Goal: Share content: Share content

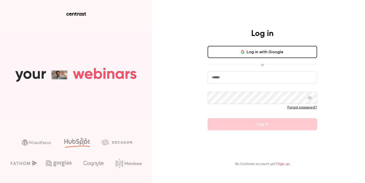
click at [233, 74] on input "email" at bounding box center [263, 78] width 110 height 12
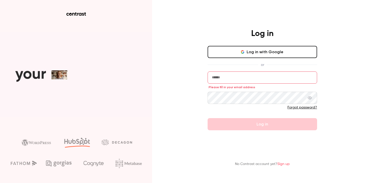
type input "**********"
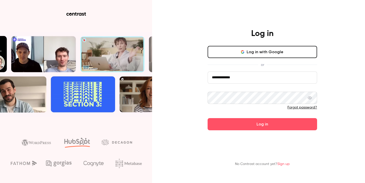
click at [208, 118] on button "Log in" at bounding box center [263, 124] width 110 height 12
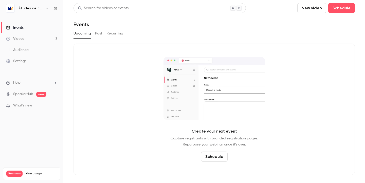
click at [42, 9] on div "Études de cas" at bounding box center [34, 8] width 31 height 6
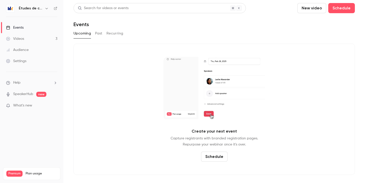
click at [47, 8] on icon "button" at bounding box center [47, 8] width 4 height 4
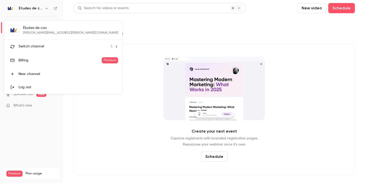
click at [41, 44] on span "Switch channel" at bounding box center [32, 46] width 26 height 5
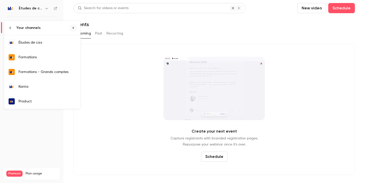
click at [52, 57] on div "Formations" at bounding box center [48, 57] width 58 height 5
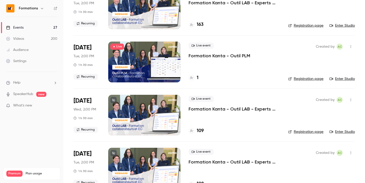
scroll to position [55, 0]
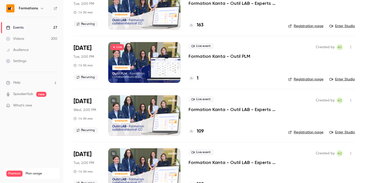
click at [353, 101] on button "button" at bounding box center [351, 100] width 8 height 8
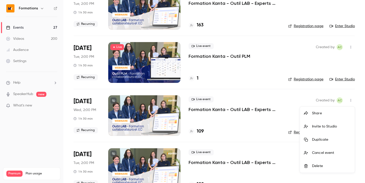
click at [321, 115] on div "Share" at bounding box center [331, 113] width 39 height 5
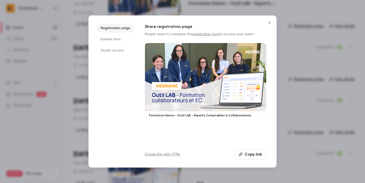
click at [254, 155] on button "Copy link" at bounding box center [250, 154] width 31 height 10
